Goal: Navigation & Orientation: Find specific page/section

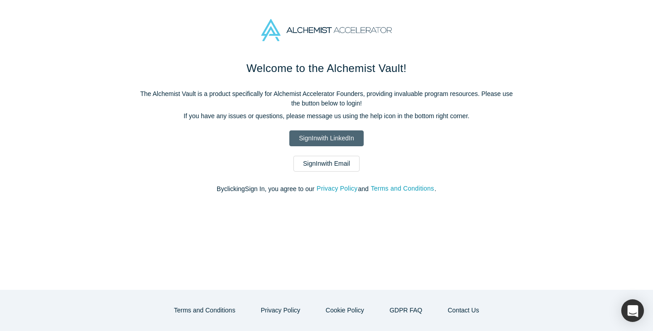
click at [313, 140] on link "Sign In with LinkedIn" at bounding box center [326, 139] width 74 height 16
